Goal: Information Seeking & Learning: Check status

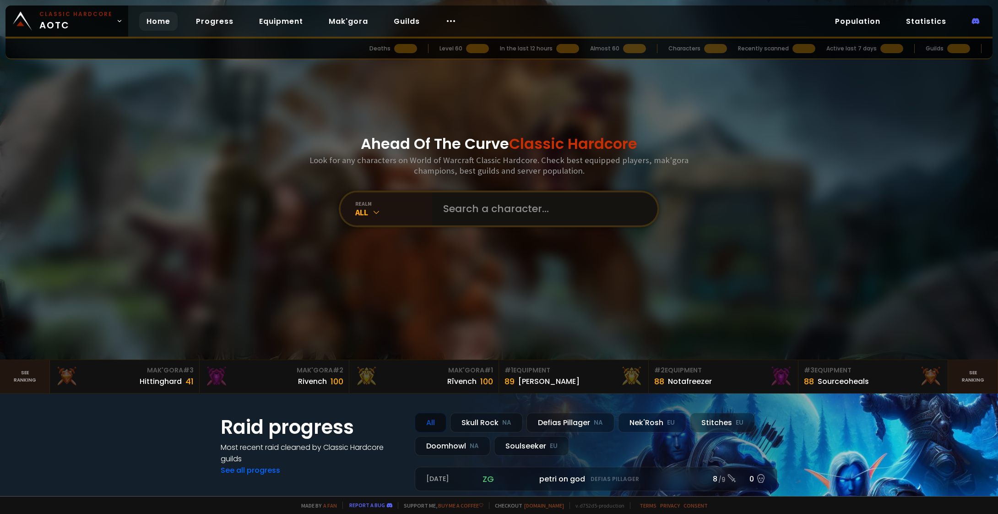
click at [455, 211] on input "text" at bounding box center [542, 208] width 209 height 33
type input "arivo"
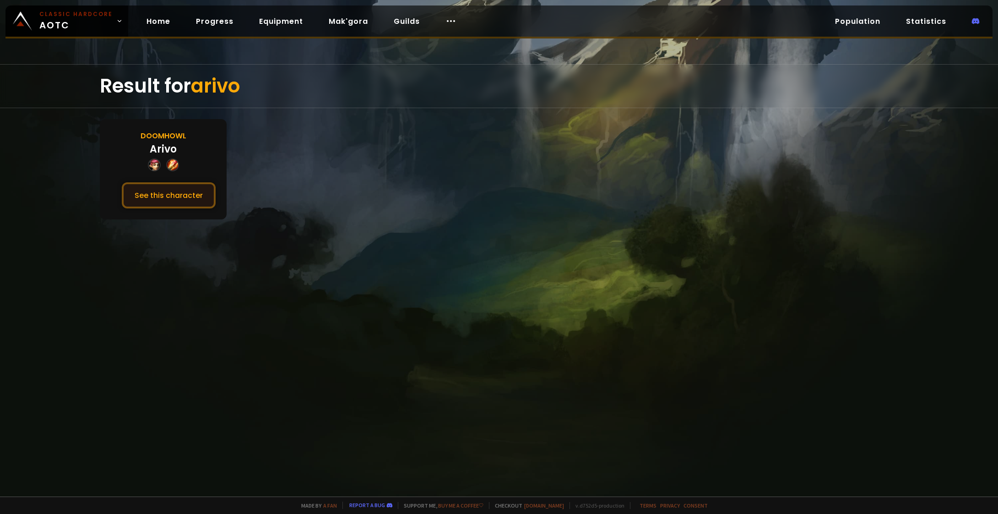
click at [168, 190] on button "See this character" at bounding box center [169, 195] width 94 height 26
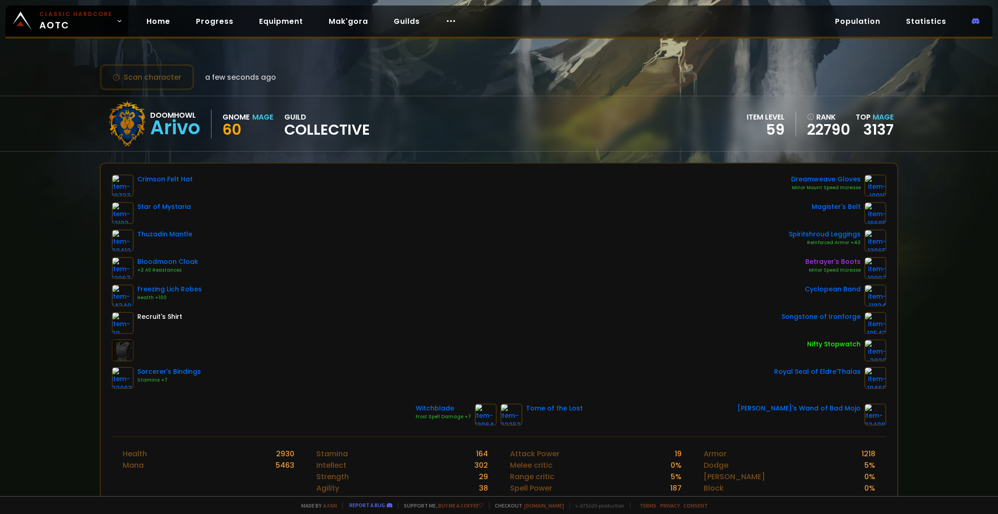
click at [505, 139] on div "Doomhowl Arivo Gnome Mage 60 guild Collective item level 59 rank 22790 Top Mage…" at bounding box center [499, 123] width 798 height 55
drag, startPoint x: 294, startPoint y: 129, endPoint x: 380, endPoint y: 132, distance: 86.6
click at [379, 132] on div "Doomhowl Arivo Gnome Mage 60 guild Collective item level 59 rank 22790 Top Mage…" at bounding box center [499, 123] width 798 height 55
click at [380, 132] on div "Doomhowl Arivo Gnome Mage 60 guild Collective item level 59 rank 22790 Top Mage…" at bounding box center [499, 123] width 798 height 55
drag, startPoint x: 380, startPoint y: 132, endPoint x: 278, endPoint y: 129, distance: 102.6
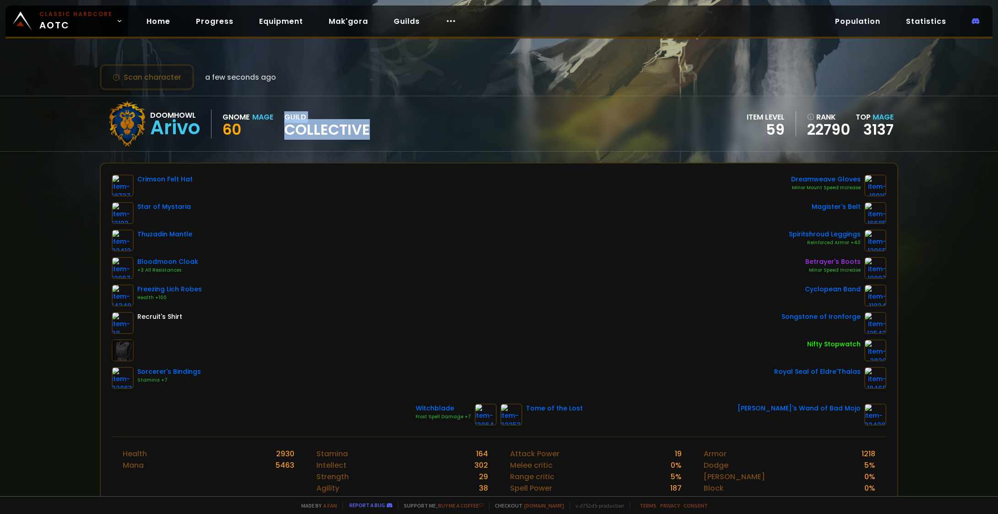
click at [278, 129] on div "Doomhowl Arivo Gnome Mage 60 guild Collective item level 59 rank 22790 Top Mage…" at bounding box center [499, 123] width 798 height 55
click at [278, 129] on div "Doomhowl Arivo Gnome Mage 60 guild Collective" at bounding box center [236, 124] width 265 height 46
drag, startPoint x: 278, startPoint y: 129, endPoint x: 387, endPoint y: 134, distance: 109.5
click at [387, 134] on div "Doomhowl Arivo Gnome Mage 60 guild Collective item level 59 rank 22790 Top Mage…" at bounding box center [499, 123] width 798 height 55
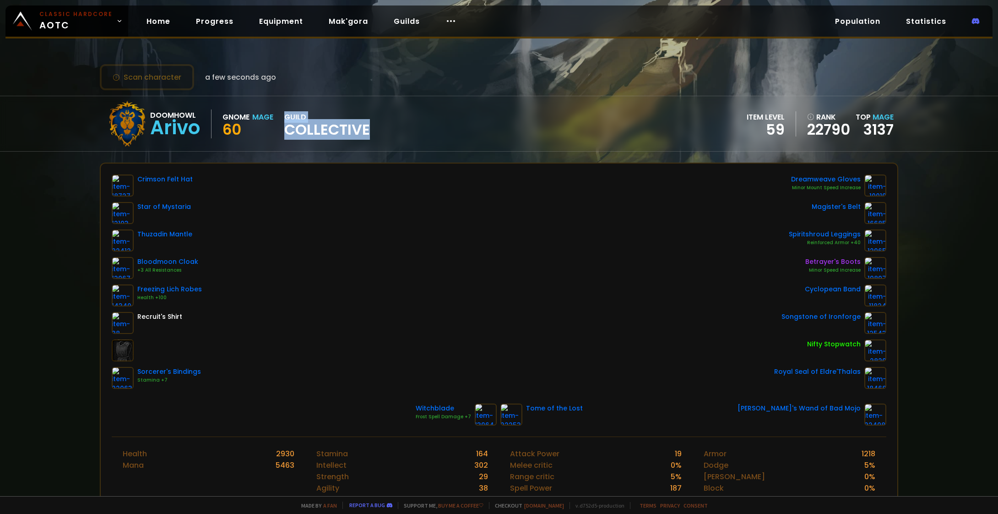
drag, startPoint x: 387, startPoint y: 134, endPoint x: 289, endPoint y: 108, distance: 101.4
click at [289, 108] on div "Doomhowl Arivo Gnome Mage 60 guild Collective item level 59 rank 22790 Top Mage…" at bounding box center [499, 123] width 798 height 55
click at [289, 108] on div "Doomhowl Arivo Gnome Mage 60 guild Collective" at bounding box center [236, 124] width 265 height 46
drag, startPoint x: 289, startPoint y: 108, endPoint x: 399, endPoint y: 135, distance: 112.7
click at [399, 135] on div "Doomhowl Arivo Gnome Mage 60 guild Collective item level 59 rank 22790 Top Mage…" at bounding box center [499, 123] width 798 height 55
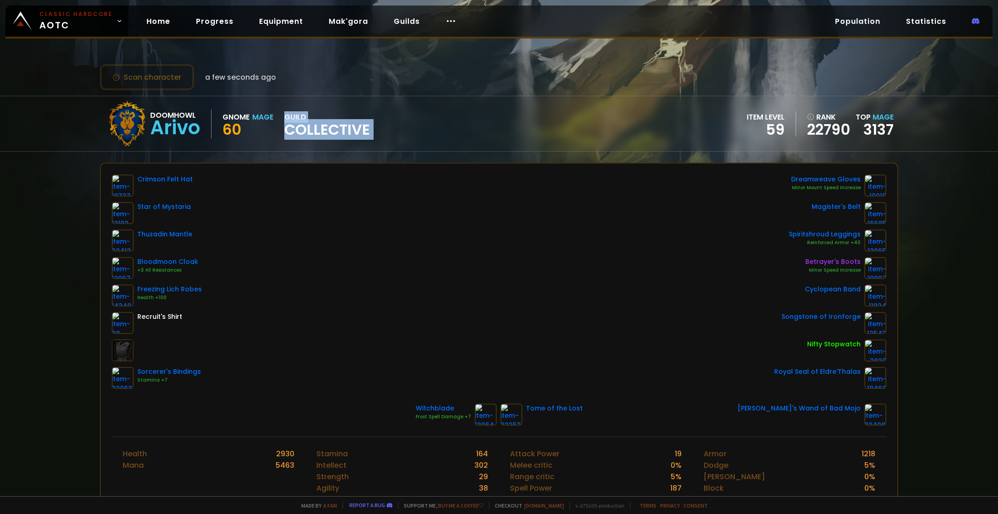
click at [399, 135] on div "Doomhowl Arivo Gnome Mage 60 guild Collective item level 59 rank 22790 Top Mage…" at bounding box center [499, 123] width 798 height 55
